Goal: Transaction & Acquisition: Purchase product/service

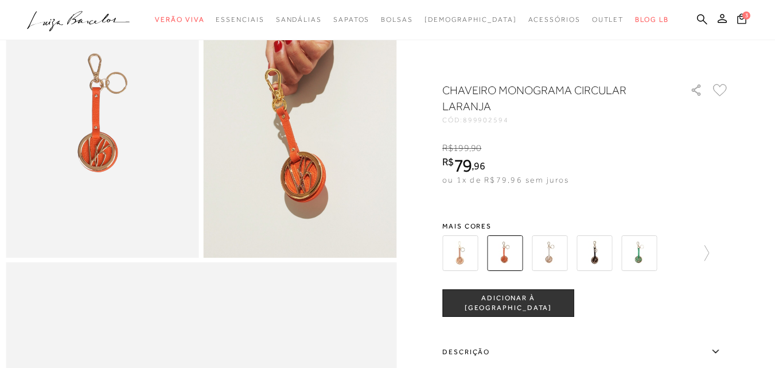
scroll to position [115, 0]
click at [533, 301] on span "ADICIONAR À [GEOGRAPHIC_DATA]" at bounding box center [508, 303] width 131 height 20
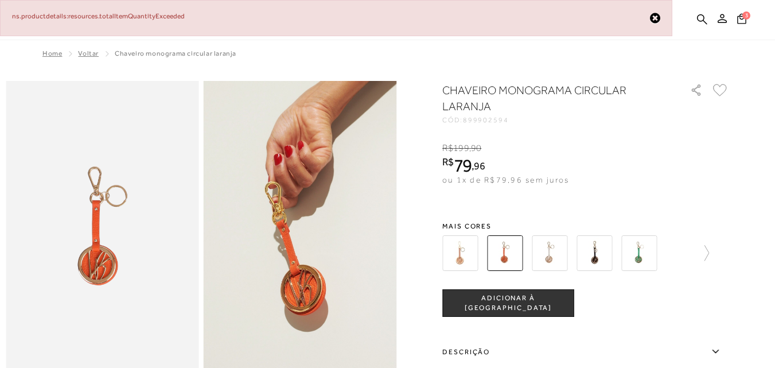
scroll to position [0, 0]
click at [659, 19] on icon at bounding box center [655, 18] width 10 height 12
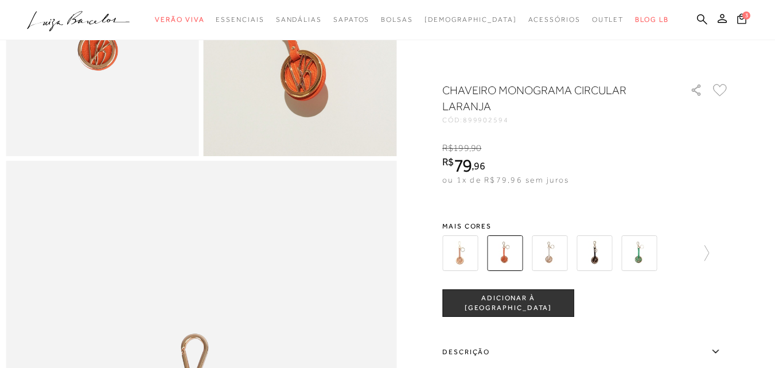
scroll to position [229, 0]
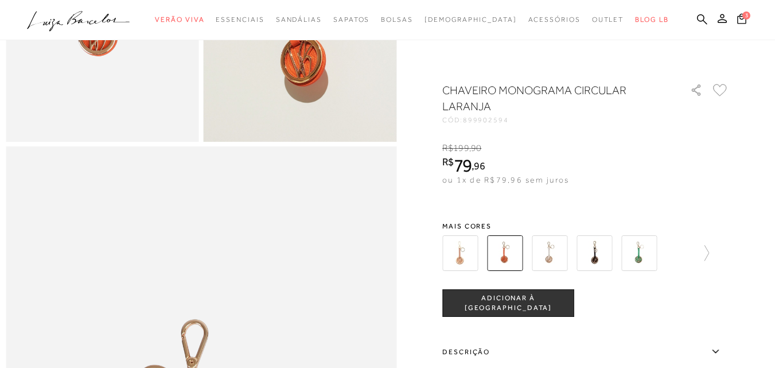
click at [474, 294] on button "ADICIONAR À [GEOGRAPHIC_DATA]" at bounding box center [508, 303] width 132 height 28
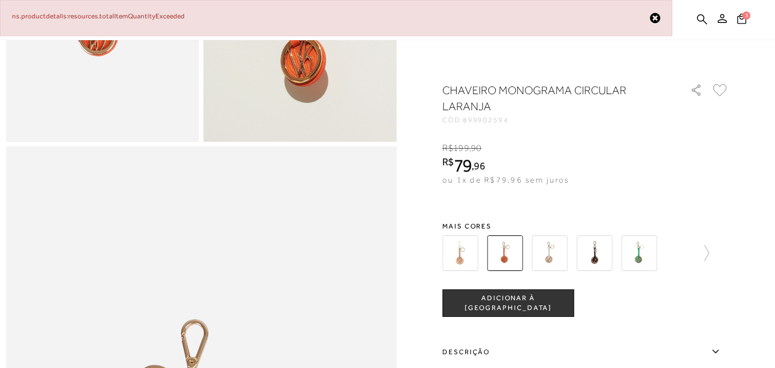
click at [656, 18] on icon at bounding box center [655, 18] width 10 height 12
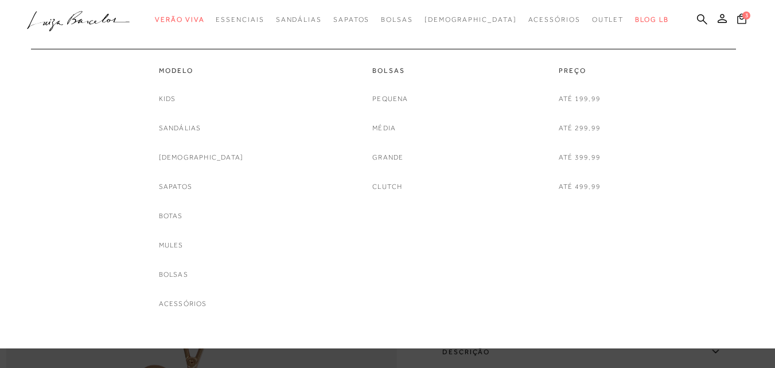
click at [196, 267] on div "Kids Sandálias Rasteiras Sapatos Botas Mules Bolsas Acessórios" at bounding box center [201, 201] width 85 height 217
click at [188, 270] on link "Bolsas" at bounding box center [173, 274] width 29 height 12
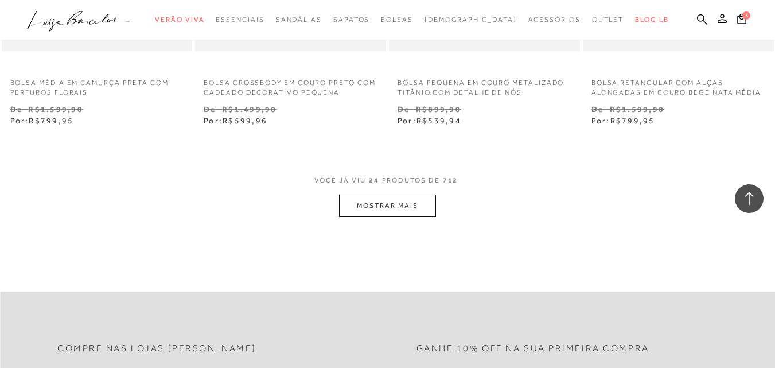
scroll to position [2179, 0]
click at [368, 217] on button "MOSTRAR MAIS" at bounding box center [387, 206] width 96 height 22
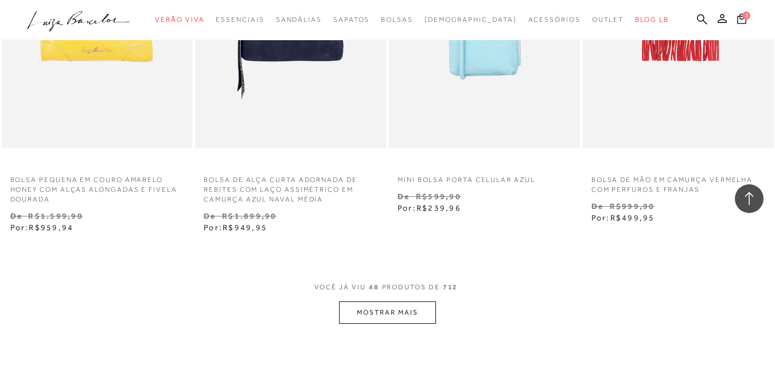
scroll to position [4474, 0]
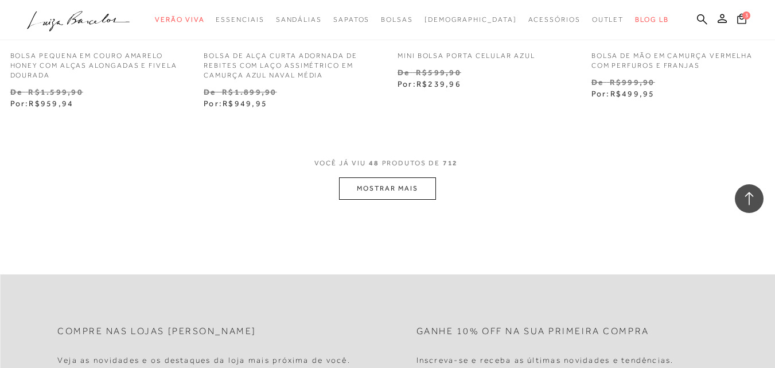
click at [373, 183] on button "MOSTRAR MAIS" at bounding box center [387, 188] width 96 height 22
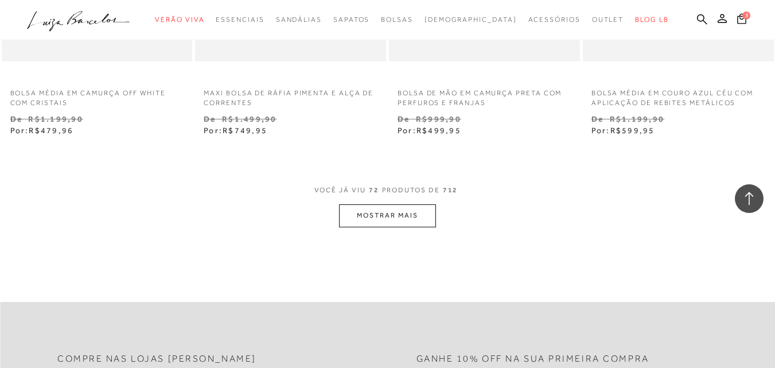
scroll to position [6710, 0]
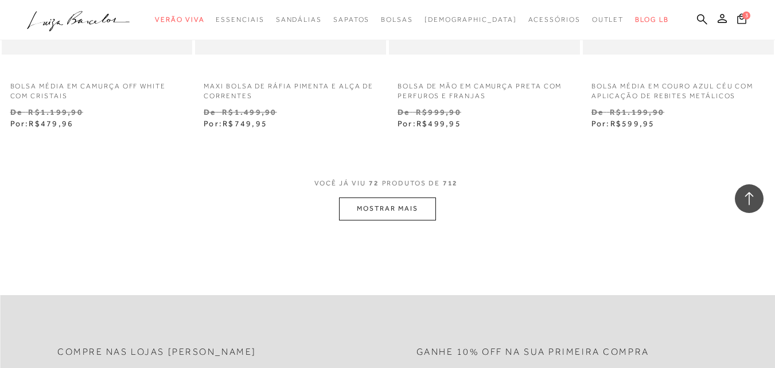
click at [397, 208] on button "MOSTRAR MAIS" at bounding box center [387, 208] width 96 height 22
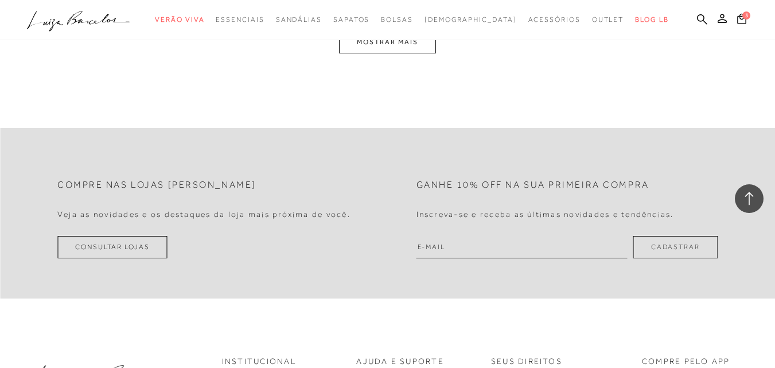
scroll to position [8947, 0]
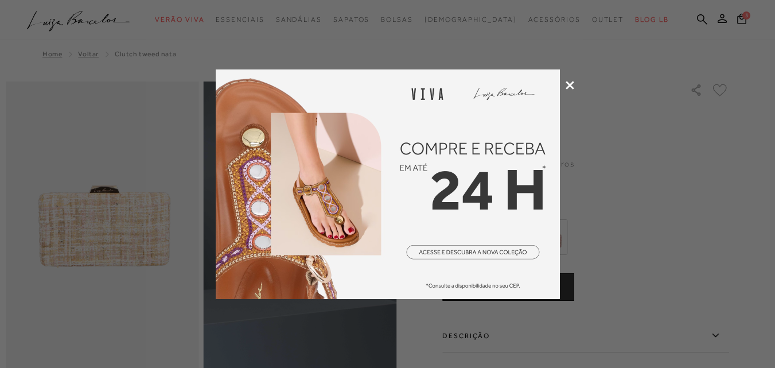
click at [571, 84] on icon at bounding box center [570, 85] width 9 height 9
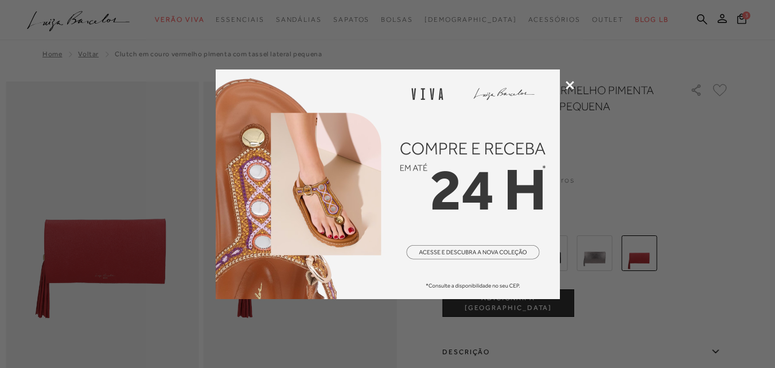
click at [569, 82] on icon at bounding box center [570, 85] width 9 height 9
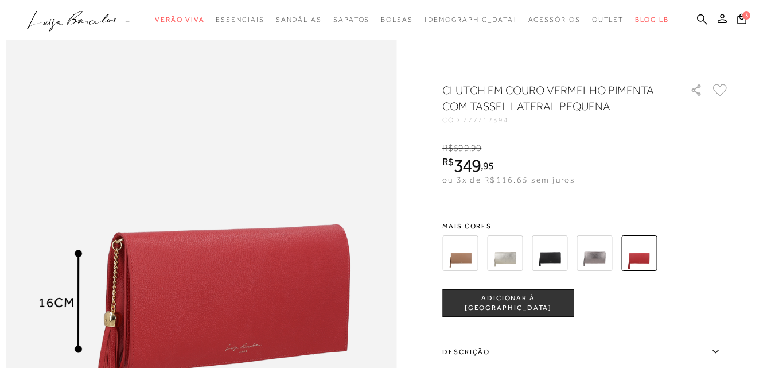
scroll to position [746, 0]
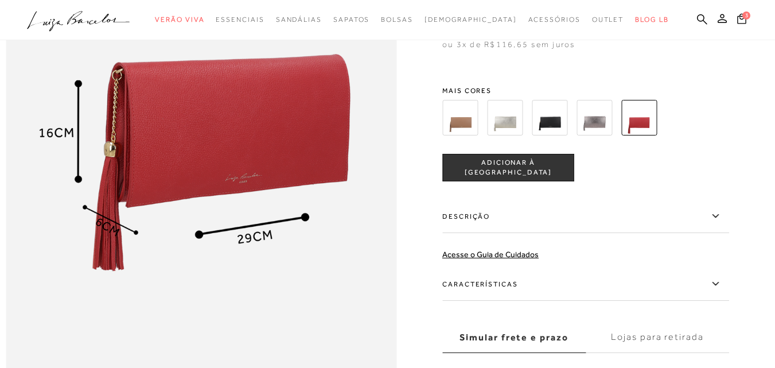
click at [553, 135] on img at bounding box center [550, 118] width 36 height 36
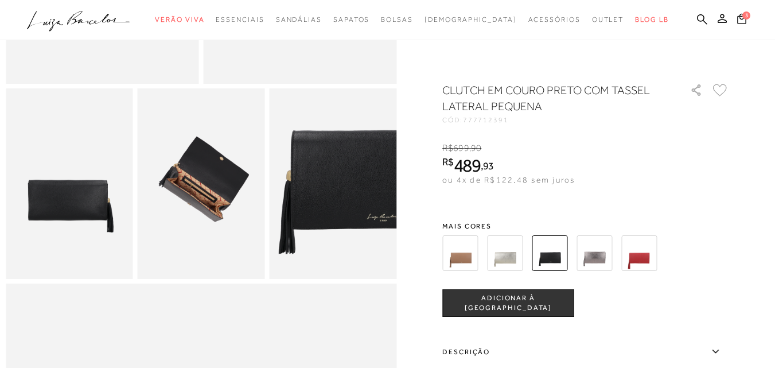
scroll to position [287, 0]
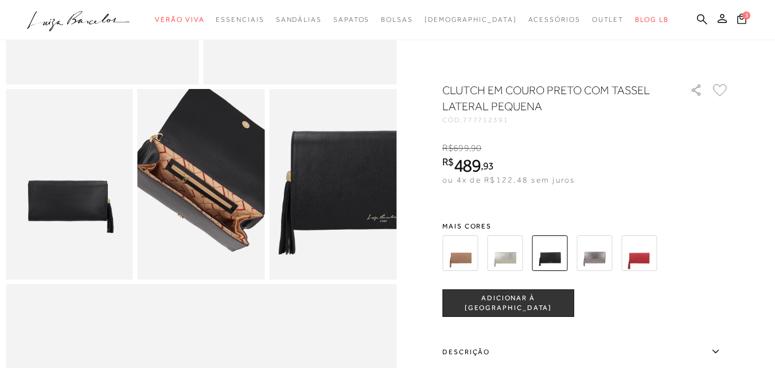
click at [197, 202] on img at bounding box center [204, 174] width 254 height 381
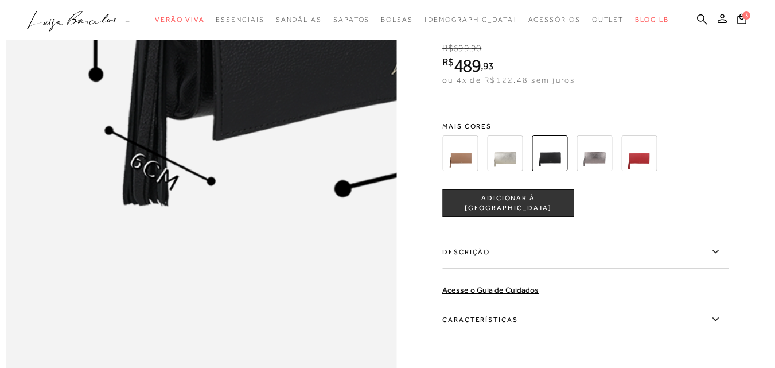
scroll to position [688, 0]
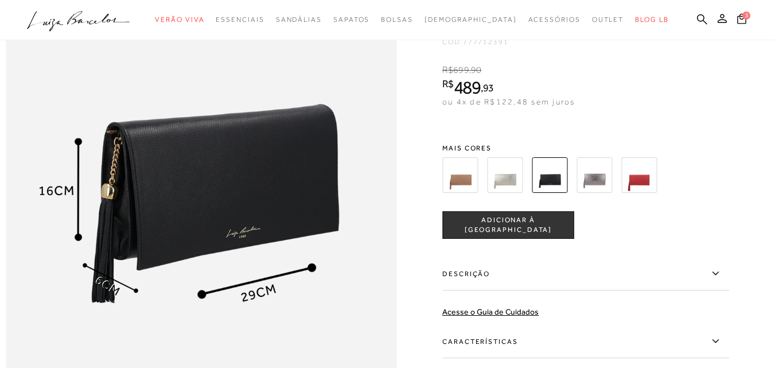
click at [467, 193] on img at bounding box center [460, 175] width 36 height 36
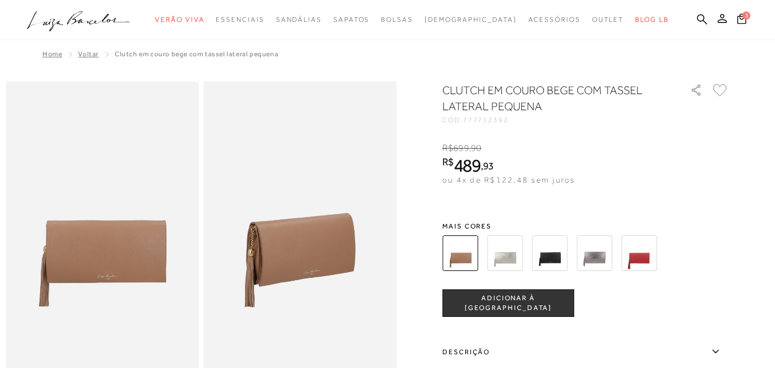
click at [635, 244] on img at bounding box center [639, 253] width 36 height 36
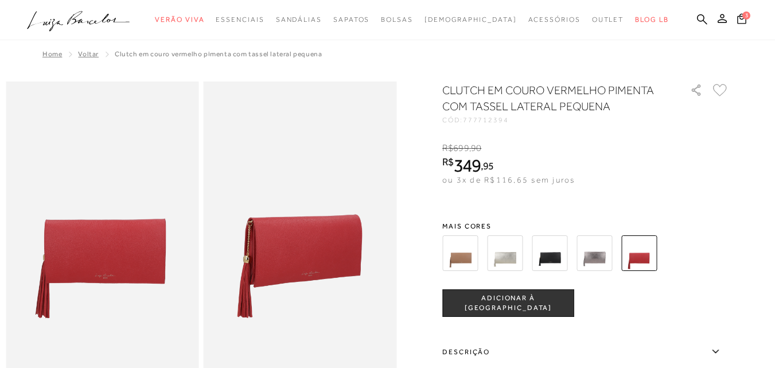
click at [493, 307] on span "ADICIONAR À [GEOGRAPHIC_DATA]" at bounding box center [508, 303] width 131 height 20
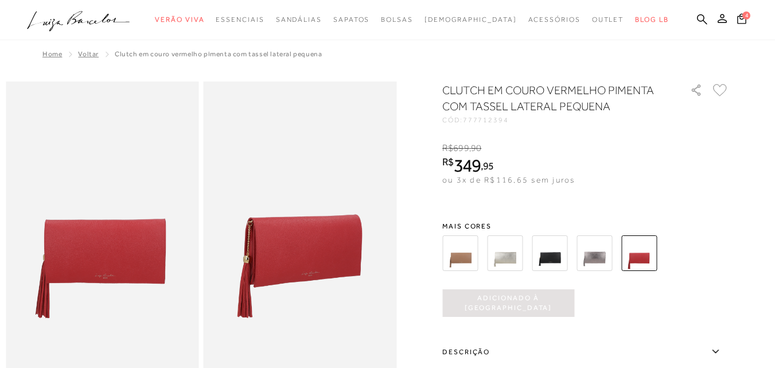
click at [598, 244] on img at bounding box center [594, 253] width 36 height 36
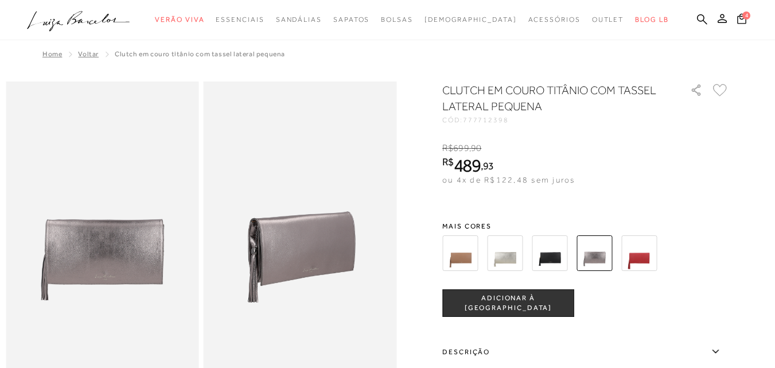
click at [648, 247] on img at bounding box center [639, 253] width 36 height 36
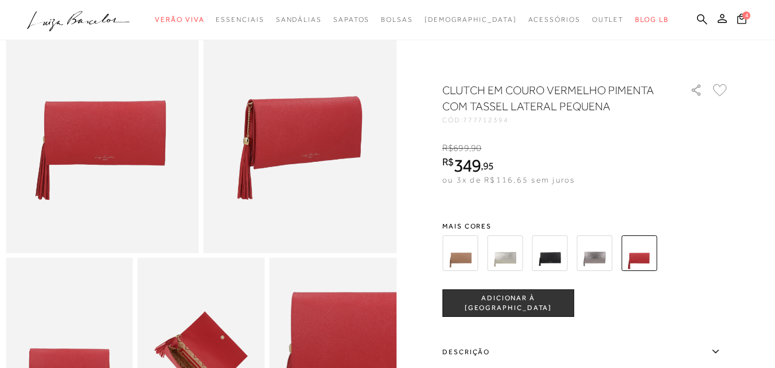
scroll to position [115, 0]
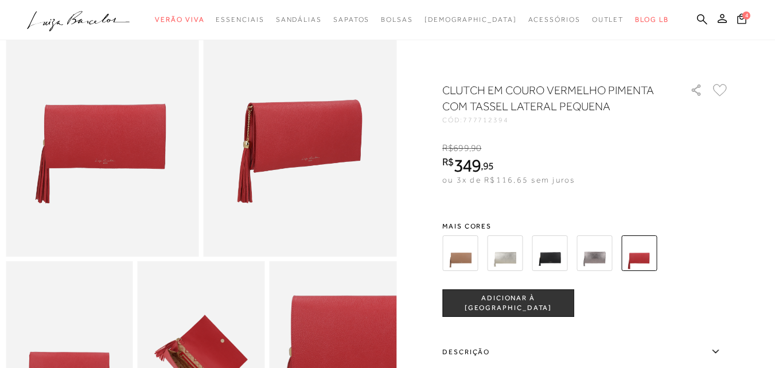
click at [488, 298] on span "ADICIONAR À [GEOGRAPHIC_DATA]" at bounding box center [508, 303] width 131 height 20
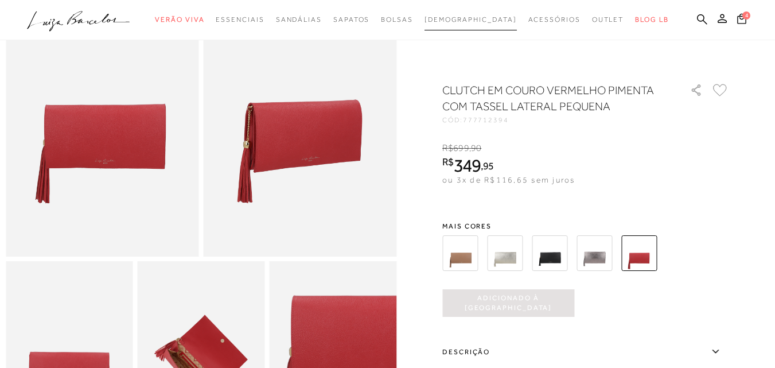
scroll to position [0, 0]
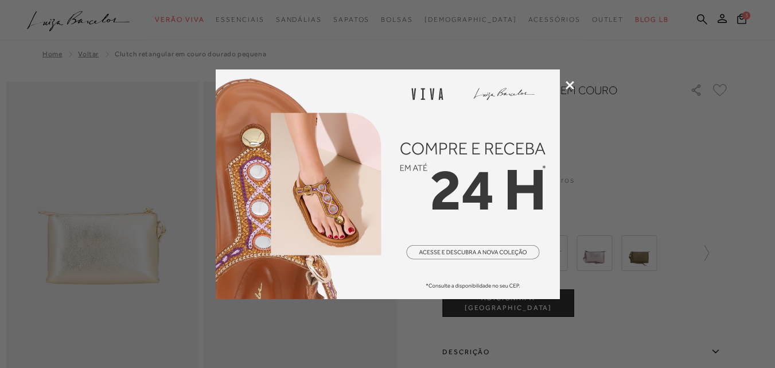
click at [569, 83] on icon at bounding box center [570, 85] width 9 height 9
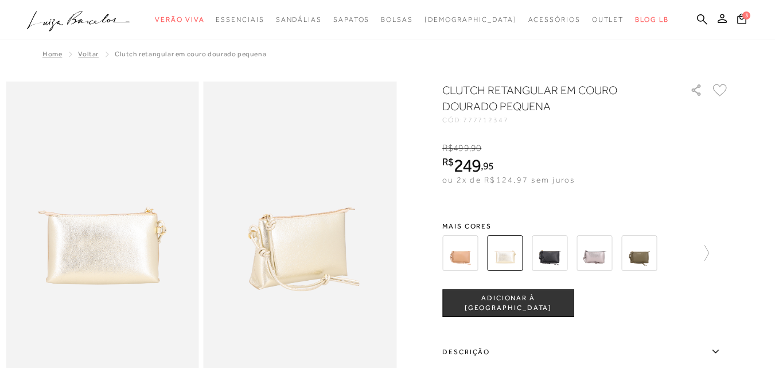
click at [549, 256] on img at bounding box center [550, 253] width 36 height 36
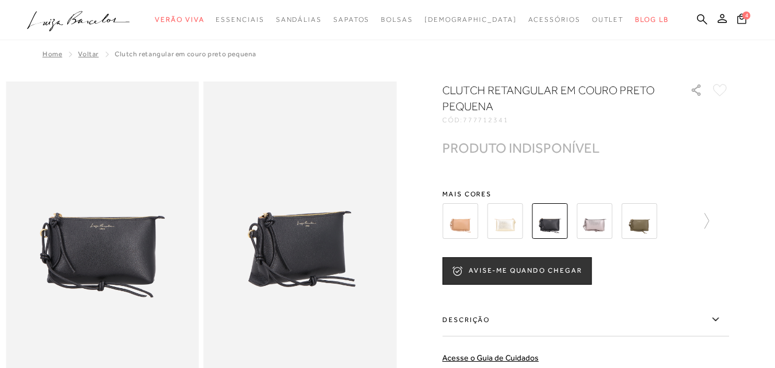
click at [594, 221] on img at bounding box center [594, 221] width 36 height 36
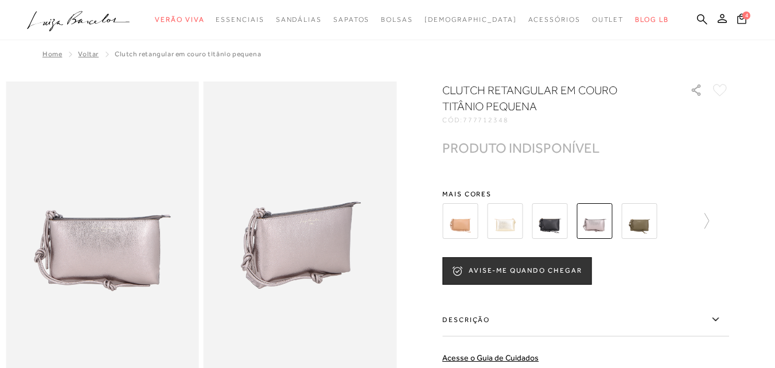
click at [640, 222] on img at bounding box center [639, 221] width 36 height 36
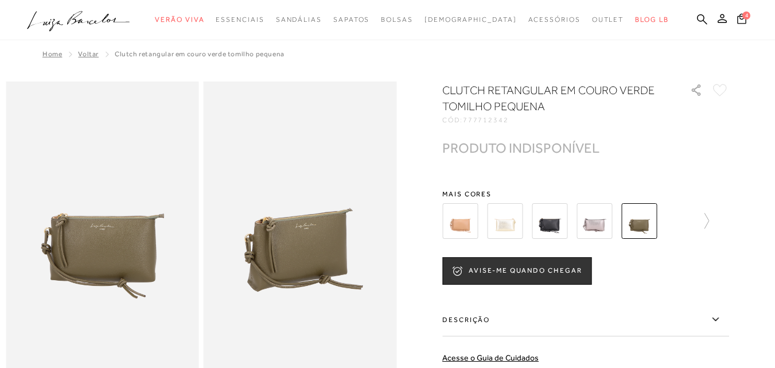
click at [465, 220] on img at bounding box center [460, 221] width 36 height 36
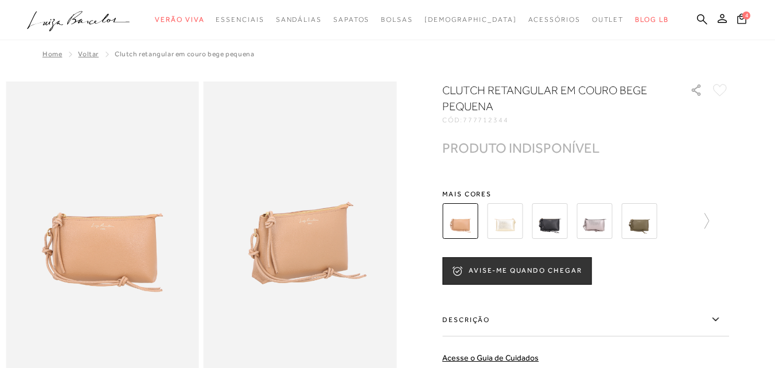
click at [512, 222] on img at bounding box center [505, 221] width 36 height 36
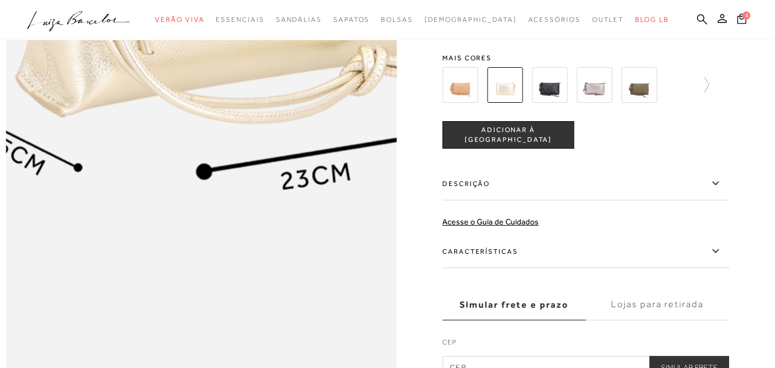
scroll to position [746, 0]
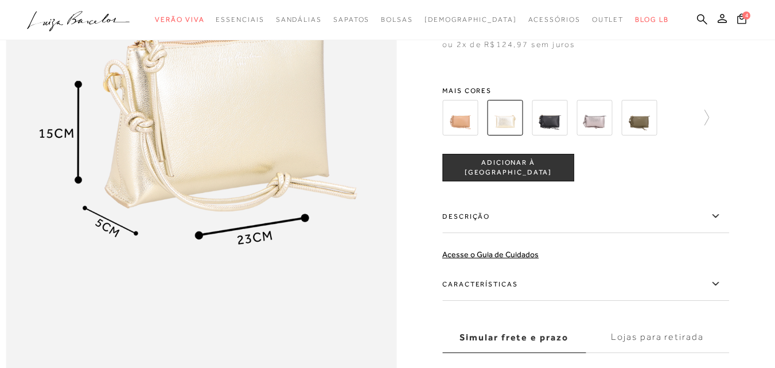
click at [551, 135] on img at bounding box center [550, 118] width 36 height 36
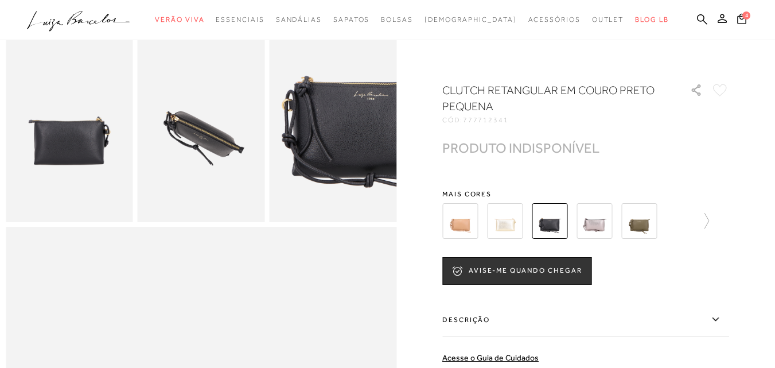
scroll to position [287, 0]
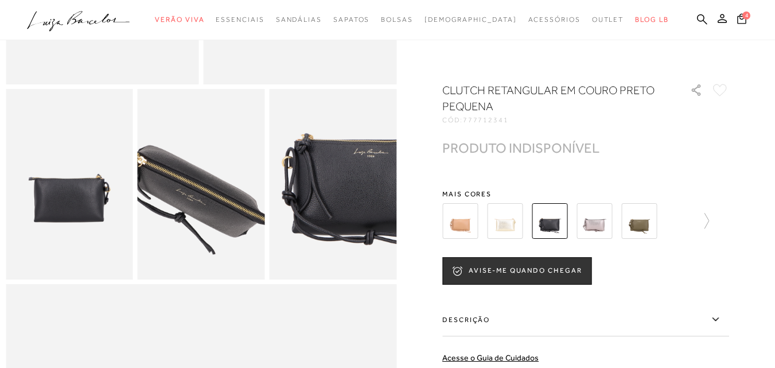
click at [212, 201] on img at bounding box center [191, 176] width 254 height 381
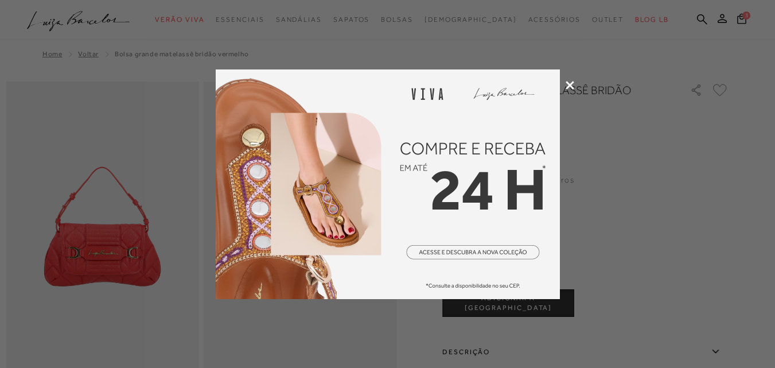
click at [568, 85] on icon at bounding box center [570, 85] width 9 height 9
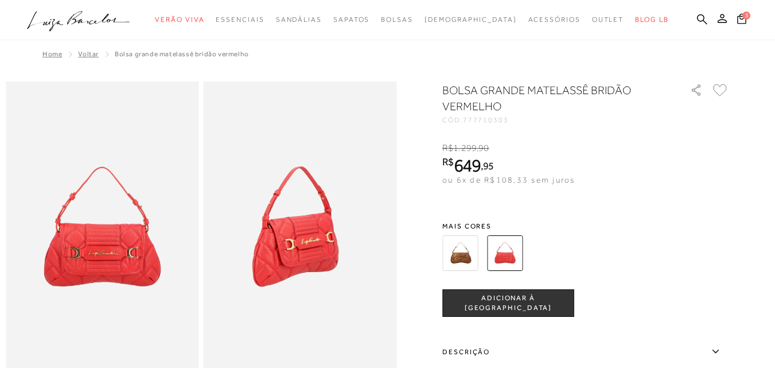
click at [472, 254] on img at bounding box center [460, 253] width 36 height 36
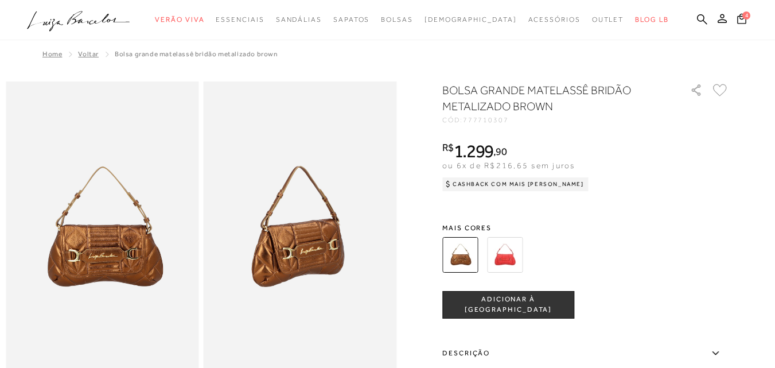
click at [512, 253] on img at bounding box center [505, 255] width 36 height 36
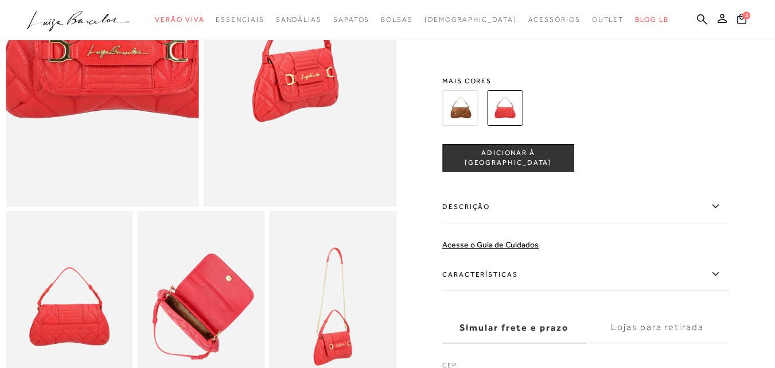
scroll to position [172, 0]
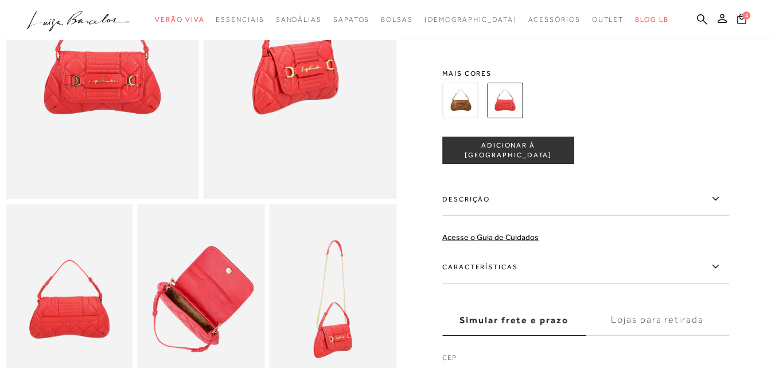
click at [715, 206] on icon at bounding box center [715, 199] width 14 height 14
click at [0, 0] on input "Descrição" at bounding box center [0, 0] width 0 height 0
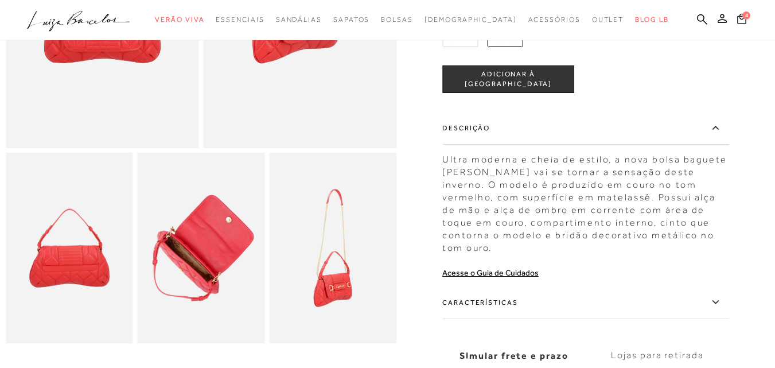
scroll to position [401, 0]
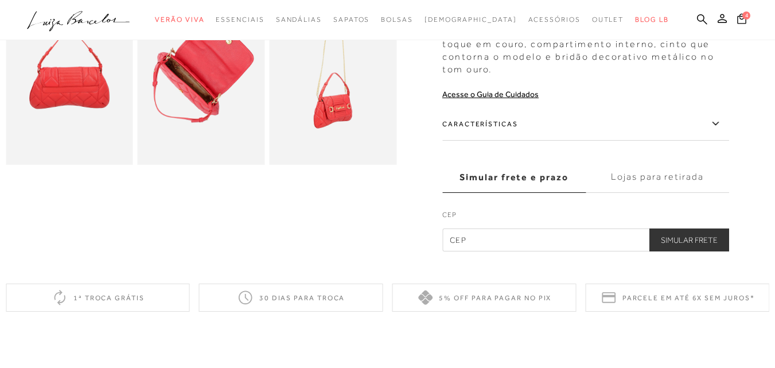
click at [722, 116] on icon at bounding box center [715, 123] width 14 height 14
click at [0, 0] on input "Características" at bounding box center [0, 0] width 0 height 0
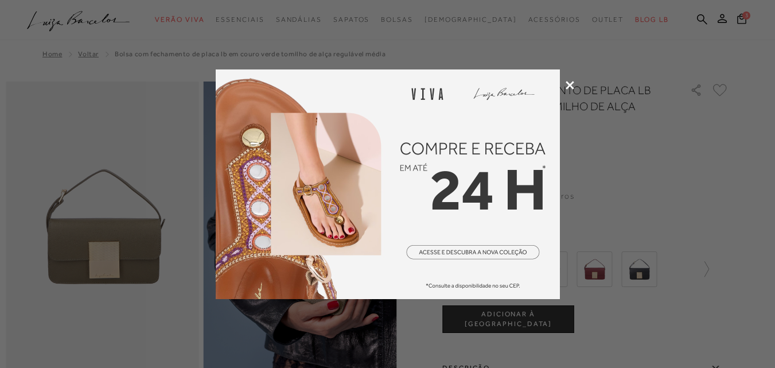
click at [570, 86] on icon at bounding box center [570, 85] width 9 height 9
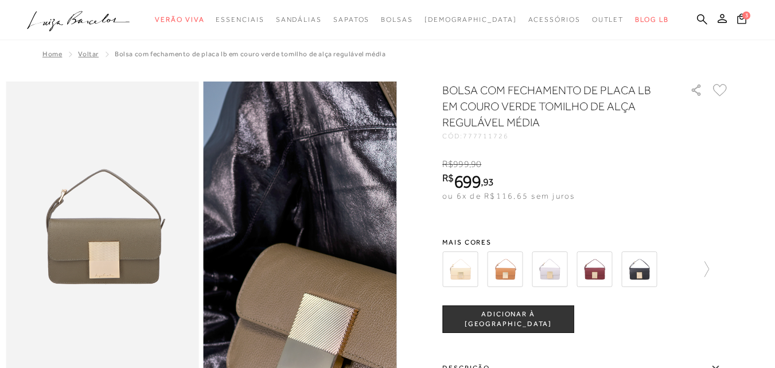
click at [275, 173] on img at bounding box center [327, 281] width 386 height 579
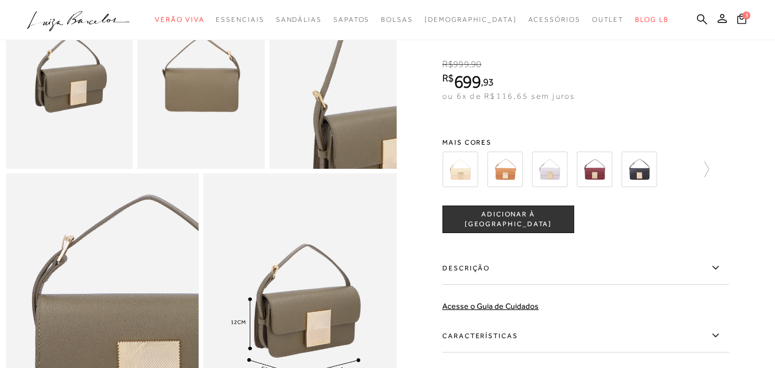
scroll to position [459, 0]
